Goal: Information Seeking & Learning: Learn about a topic

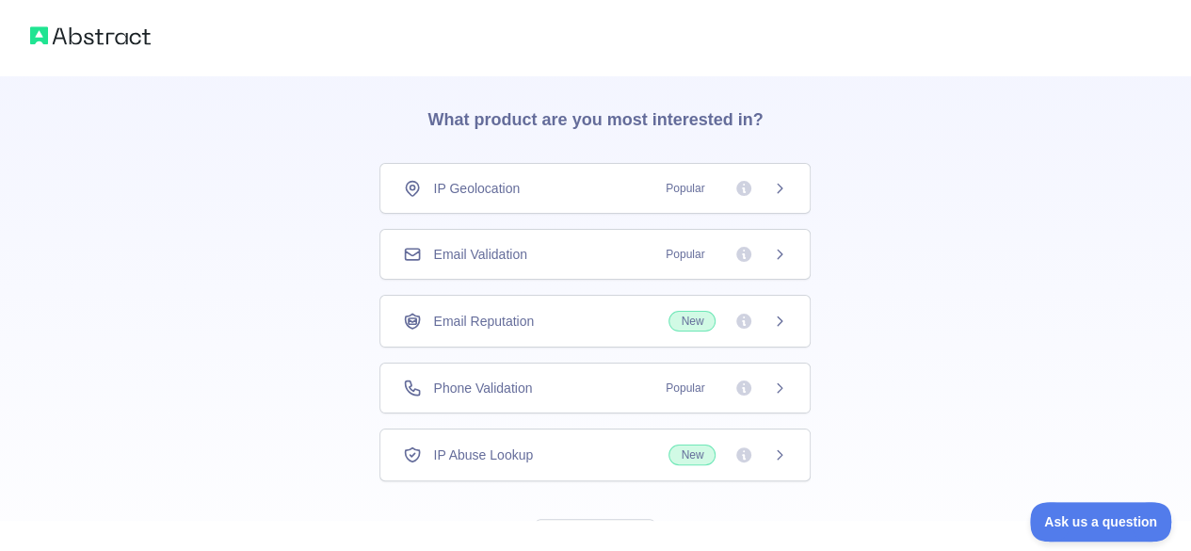
scroll to position [94, 0]
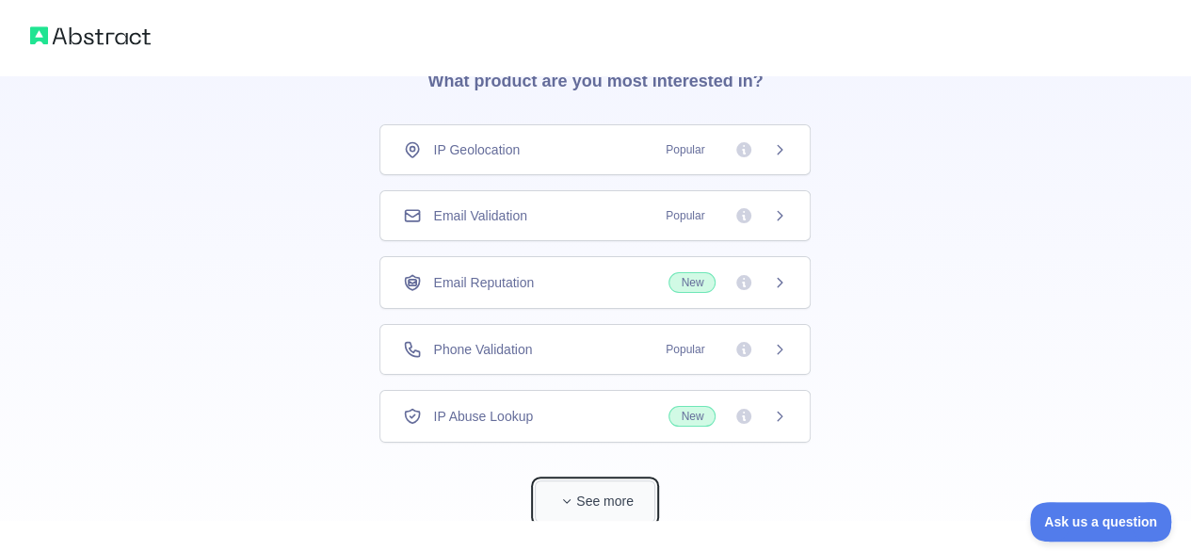
click at [584, 504] on button "See more" at bounding box center [595, 501] width 121 height 42
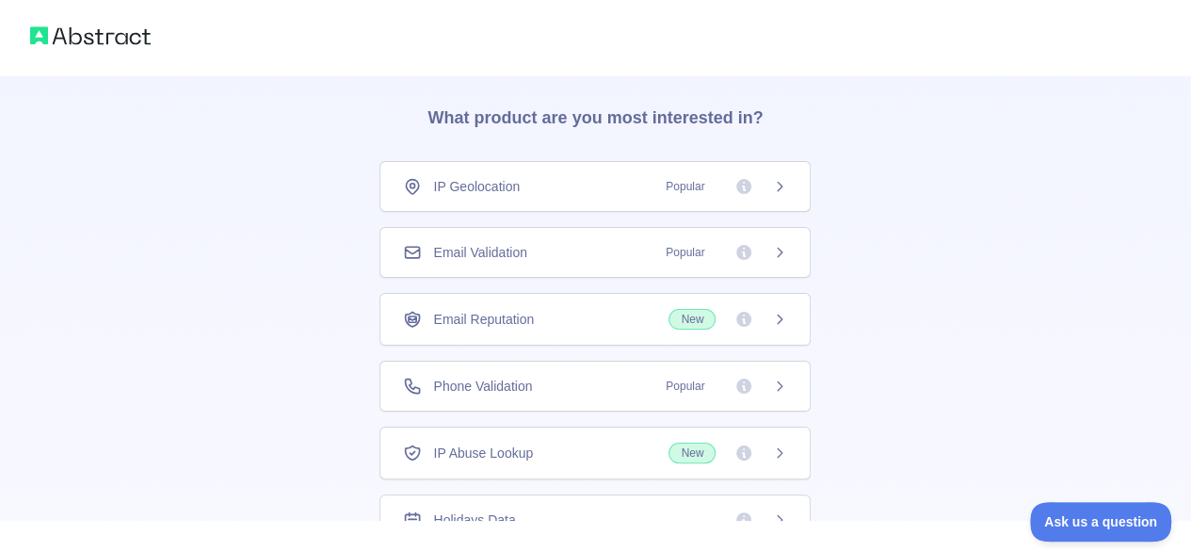
scroll to position [0, 0]
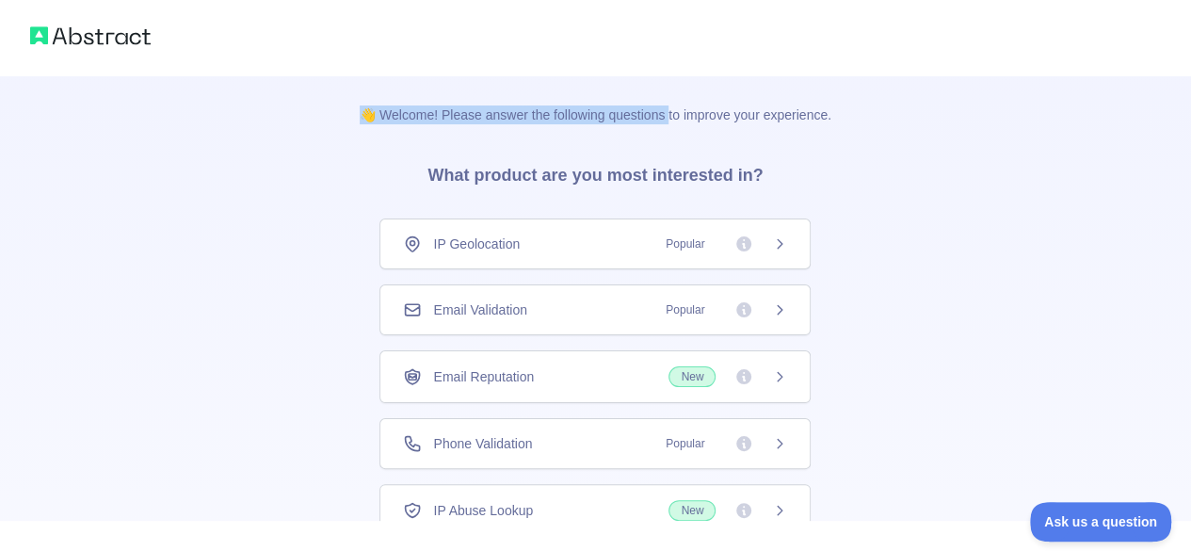
drag, startPoint x: 320, startPoint y: 104, endPoint x: 666, endPoint y: 103, distance: 345.6
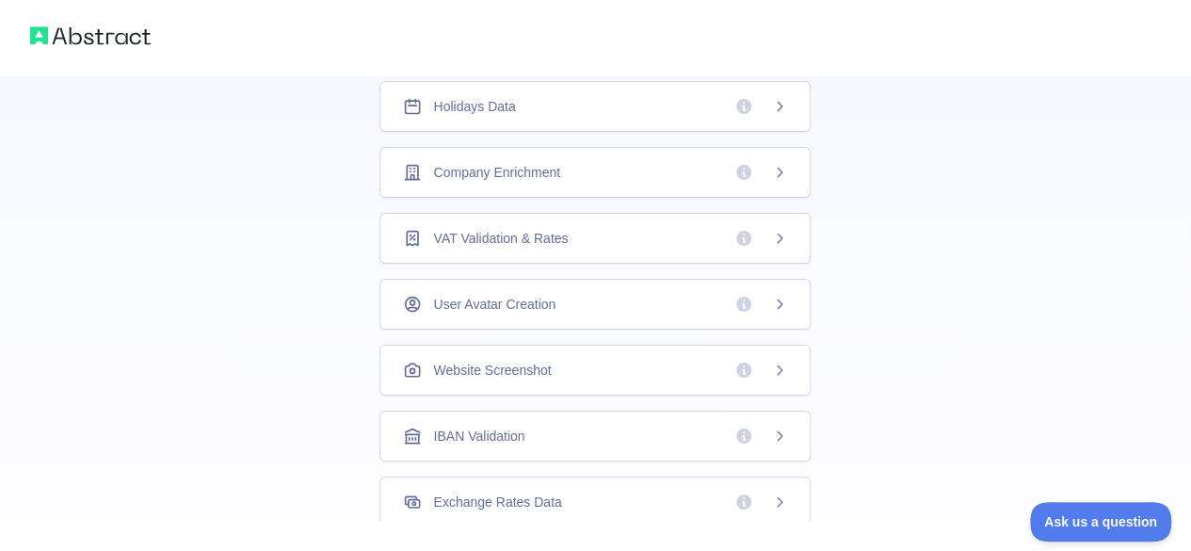
click at [625, 118] on div "Holidays Data" at bounding box center [595, 106] width 431 height 51
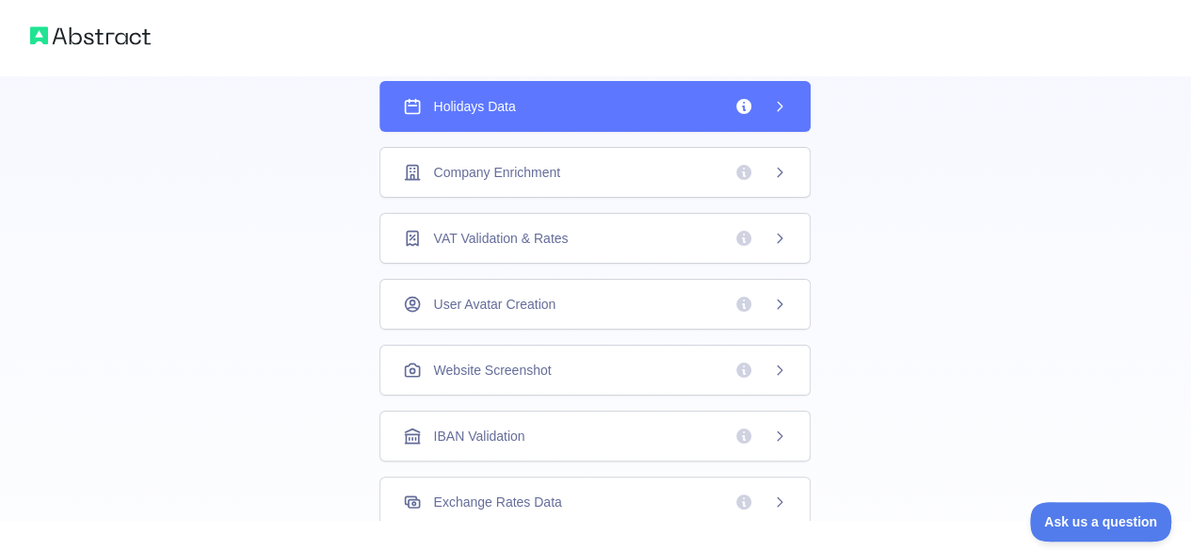
click at [574, 116] on div "Holidays Data" at bounding box center [595, 106] width 431 height 51
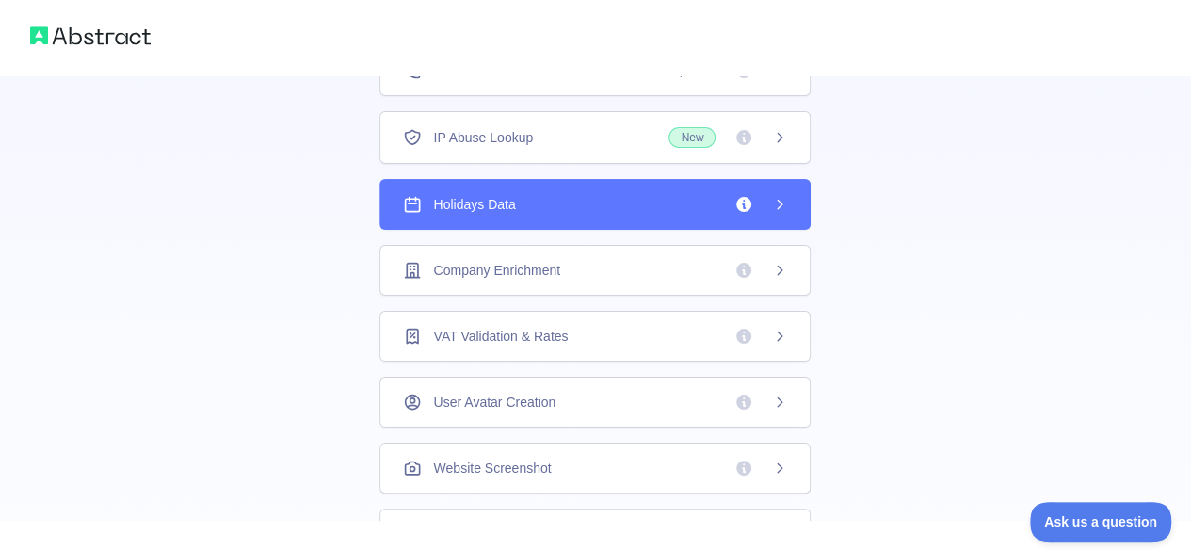
scroll to position [188, 0]
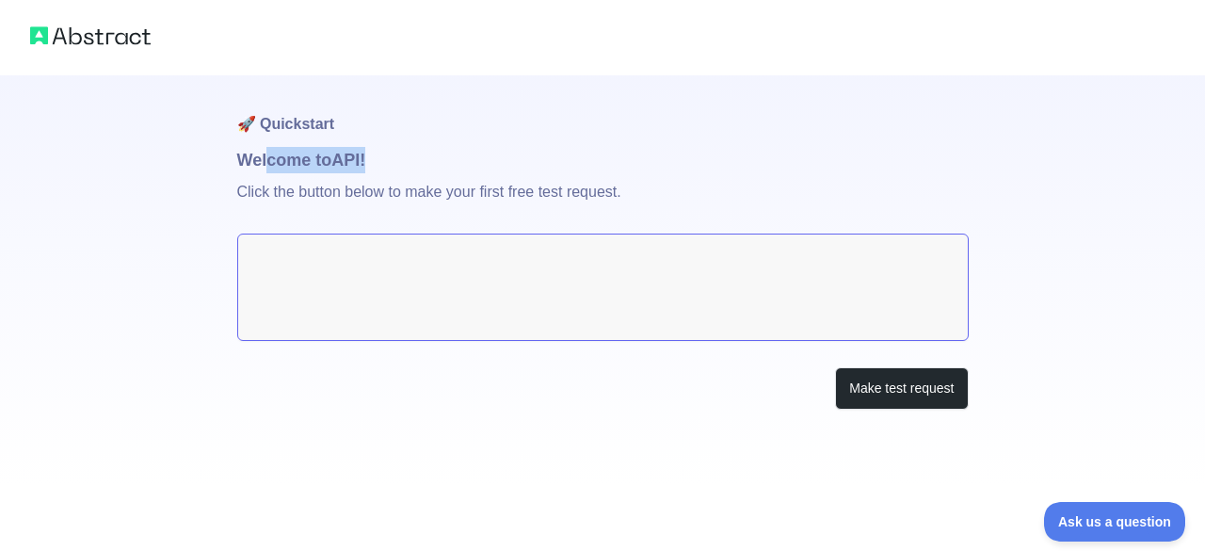
drag, startPoint x: 354, startPoint y: 150, endPoint x: 251, endPoint y: 159, distance: 103.1
click at [256, 159] on h1 "Welcome to API!" at bounding box center [603, 160] width 732 height 26
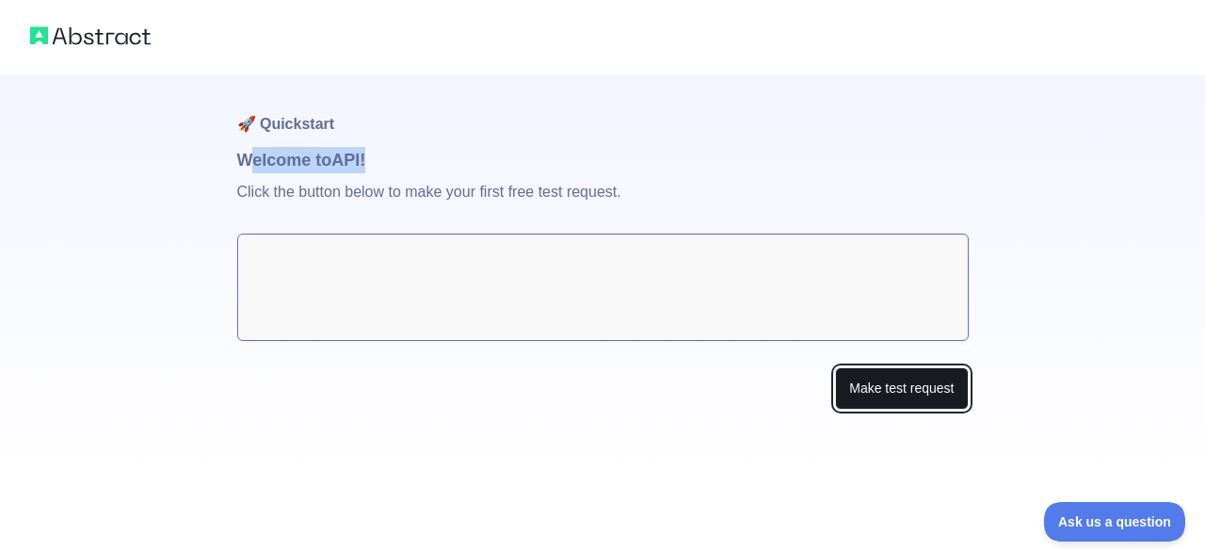
click at [910, 396] on button "Make test request" at bounding box center [901, 388] width 133 height 42
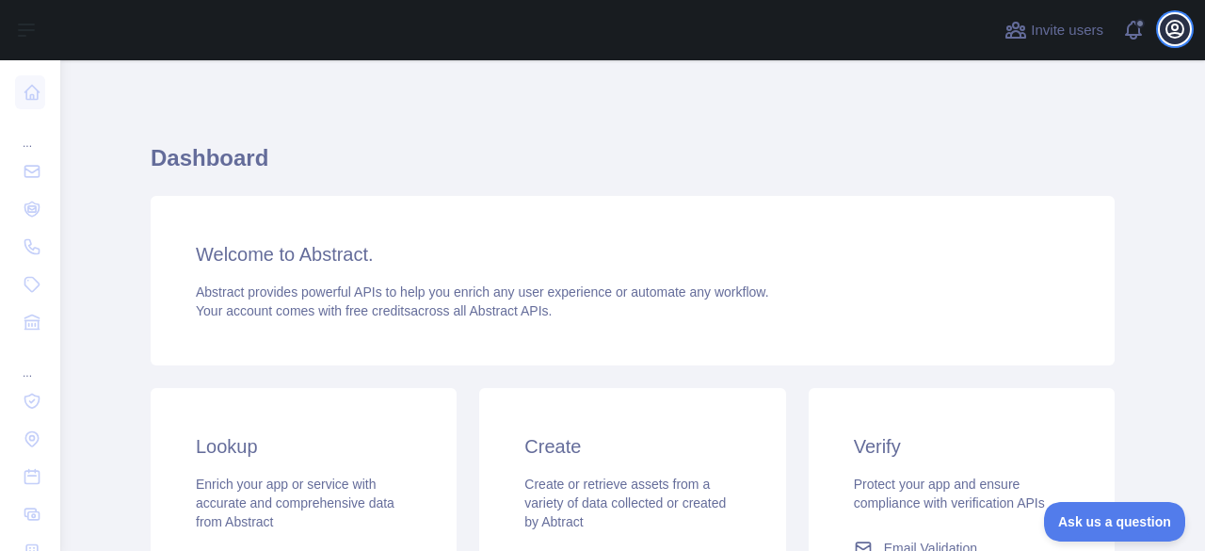
click at [1172, 25] on icon "button" at bounding box center [1175, 29] width 23 height 23
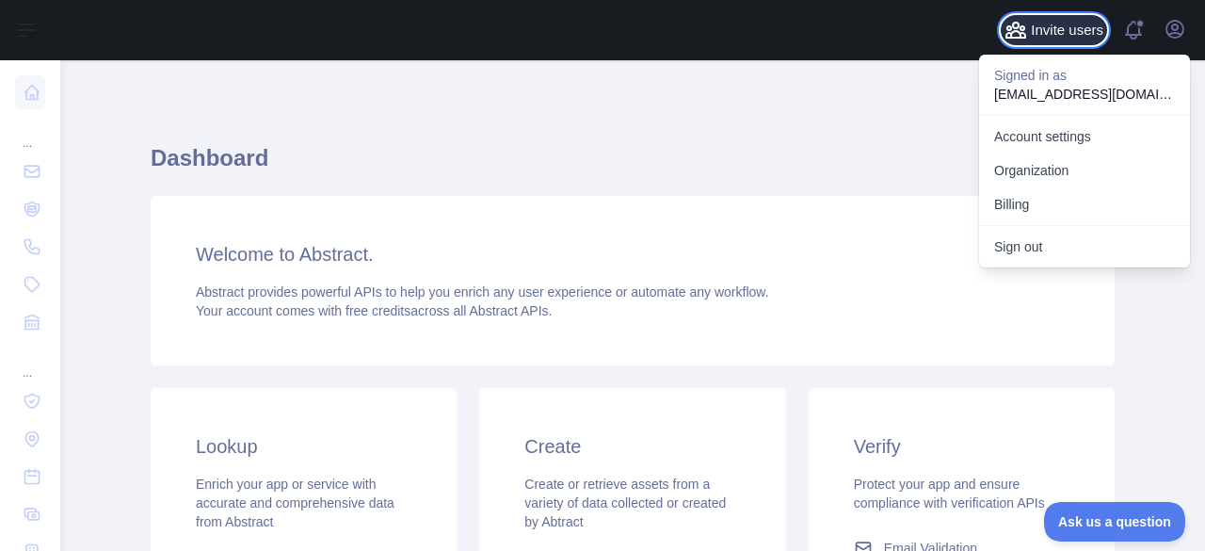
click at [1059, 30] on span "Invite users" at bounding box center [1067, 31] width 73 height 22
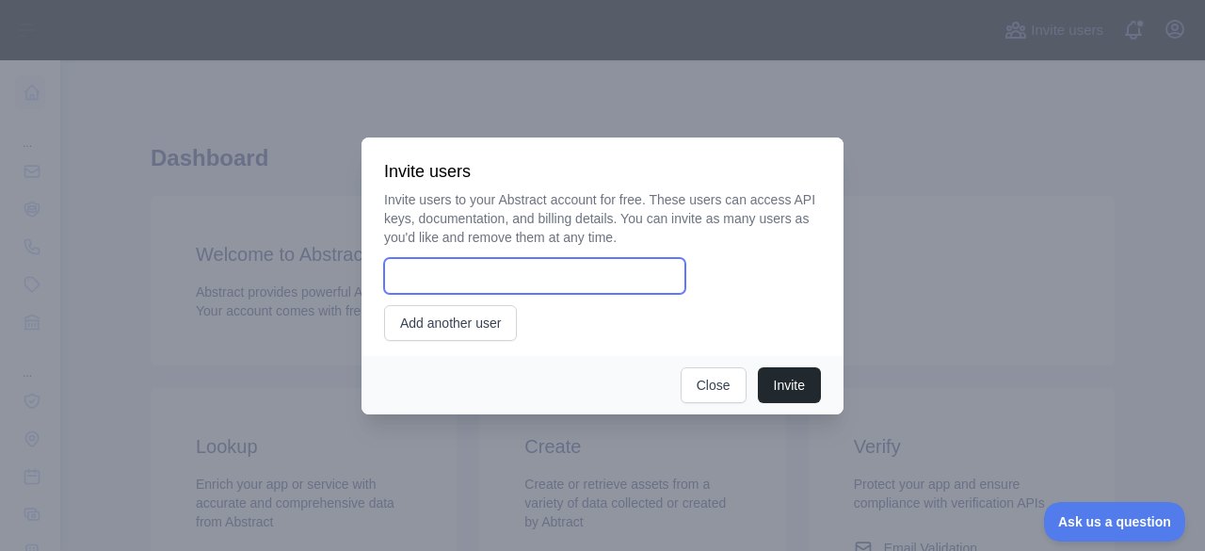
drag, startPoint x: 426, startPoint y: 278, endPoint x: 509, endPoint y: 249, distance: 88.8
click at [426, 278] on input "email" at bounding box center [534, 276] width 301 height 36
click at [891, 139] on div at bounding box center [602, 275] width 1205 height 551
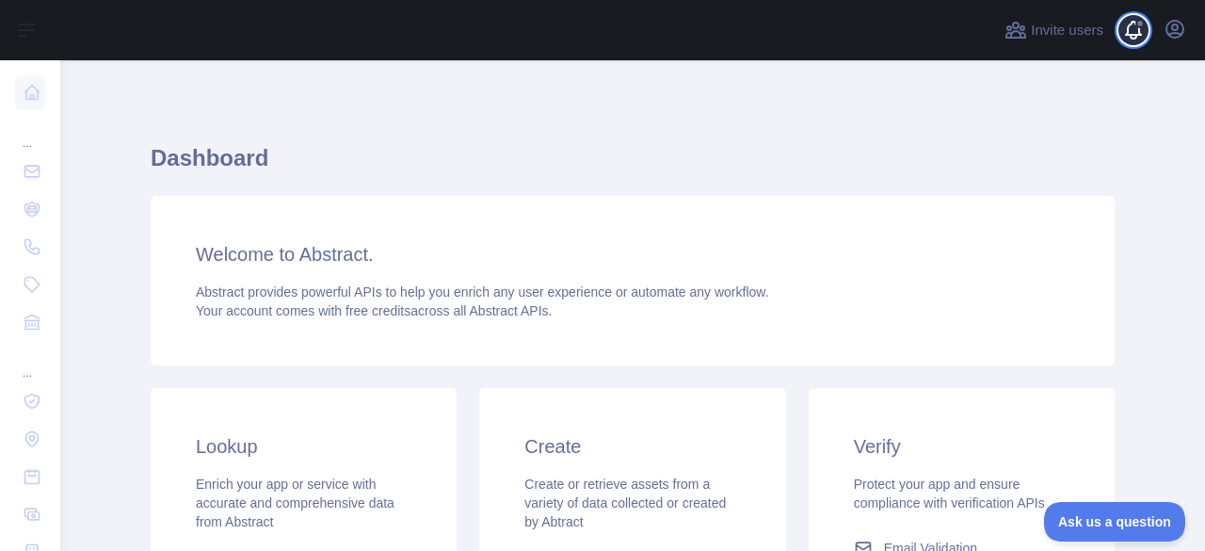
click at [1148, 27] on span at bounding box center [1142, 30] width 38 height 60
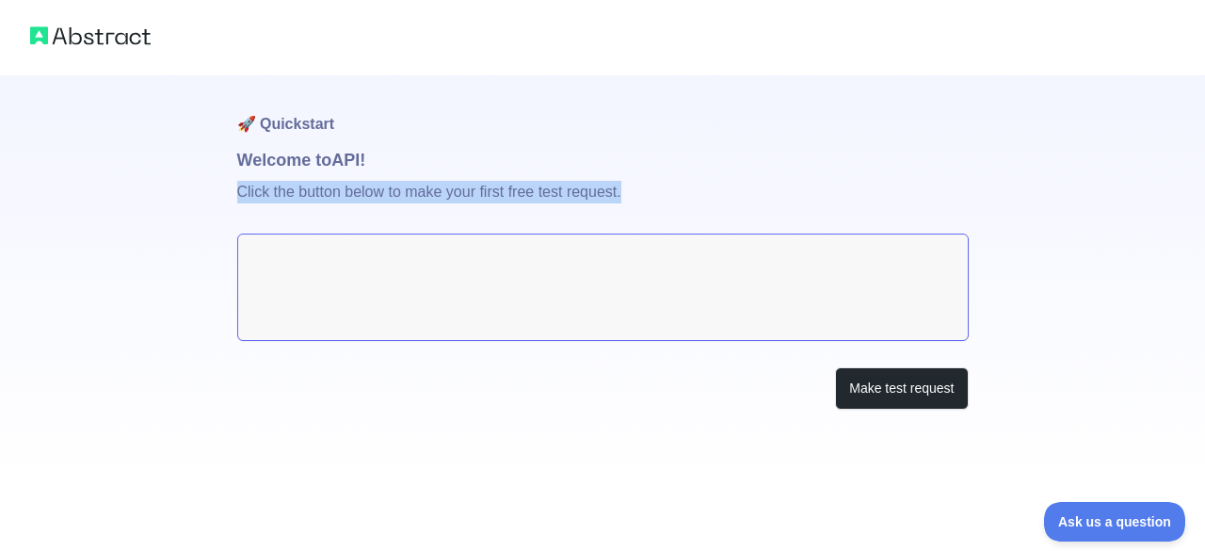
drag, startPoint x: 234, startPoint y: 197, endPoint x: 631, endPoint y: 197, distance: 397.4
click at [631, 197] on div "🚀 Quickstart Welcome to API! Click the button below to make your first free tes…" at bounding box center [602, 242] width 1205 height 485
click at [543, 267] on textarea at bounding box center [603, 287] width 732 height 107
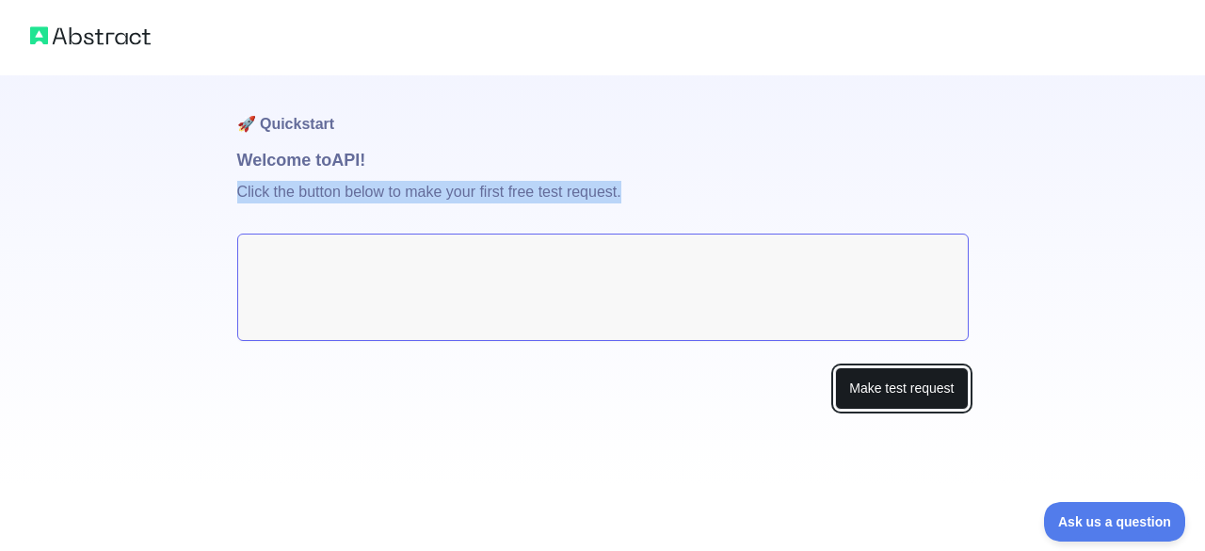
click at [925, 402] on button "Make test request" at bounding box center [901, 388] width 133 height 42
